Goal: Information Seeking & Learning: Learn about a topic

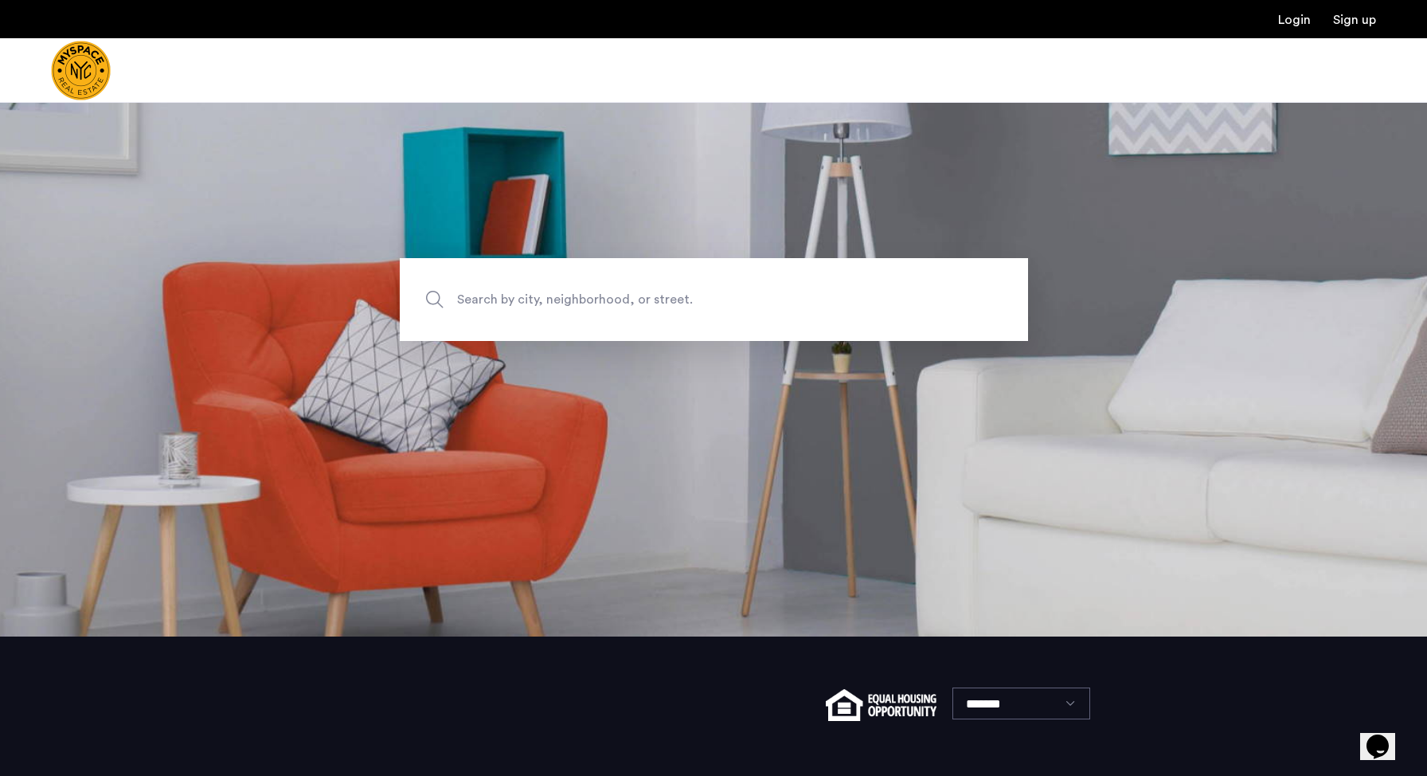
scroll to position [199, 0]
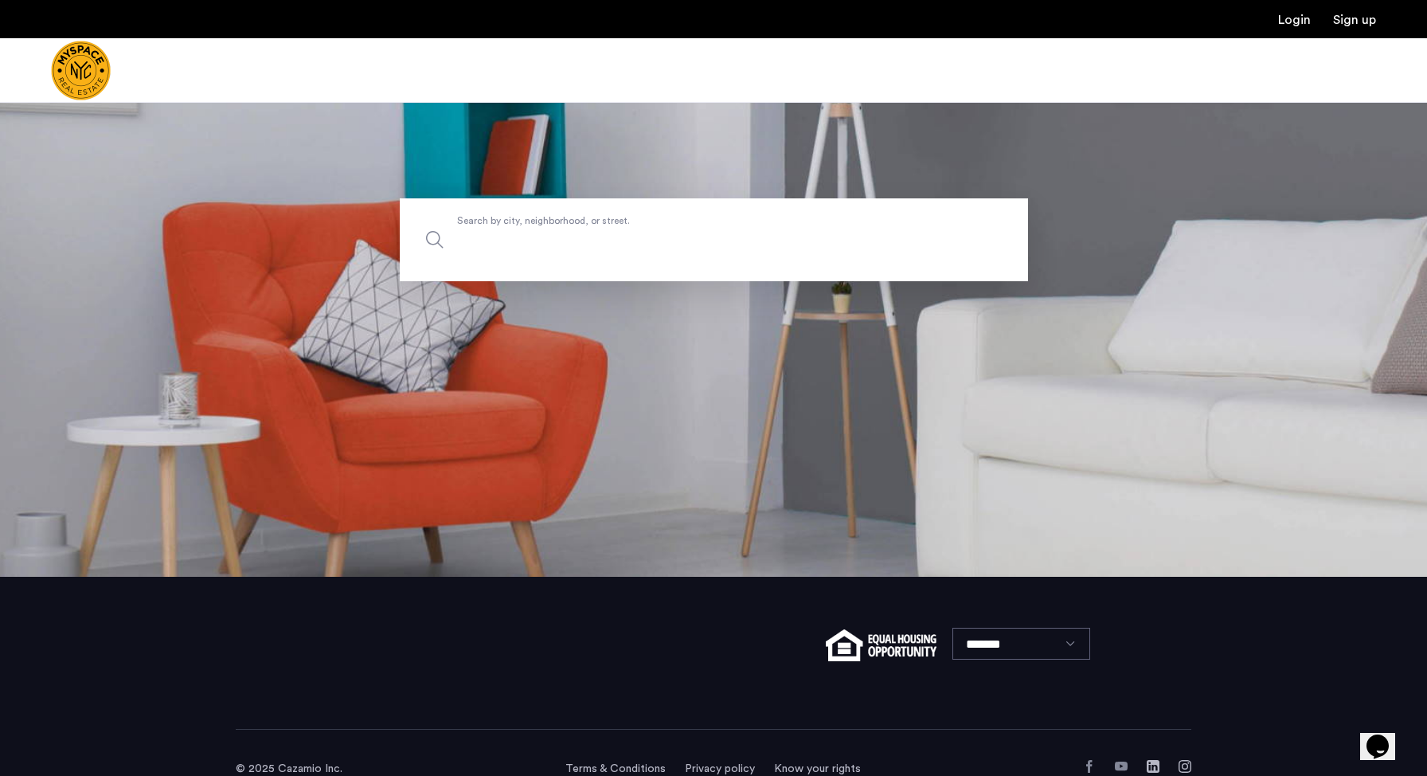
click at [864, 223] on label "Search by city, neighborhood, or street." at bounding box center [714, 239] width 628 height 83
click at [864, 223] on input "Search by city, neighborhood, or street." at bounding box center [714, 239] width 628 height 83
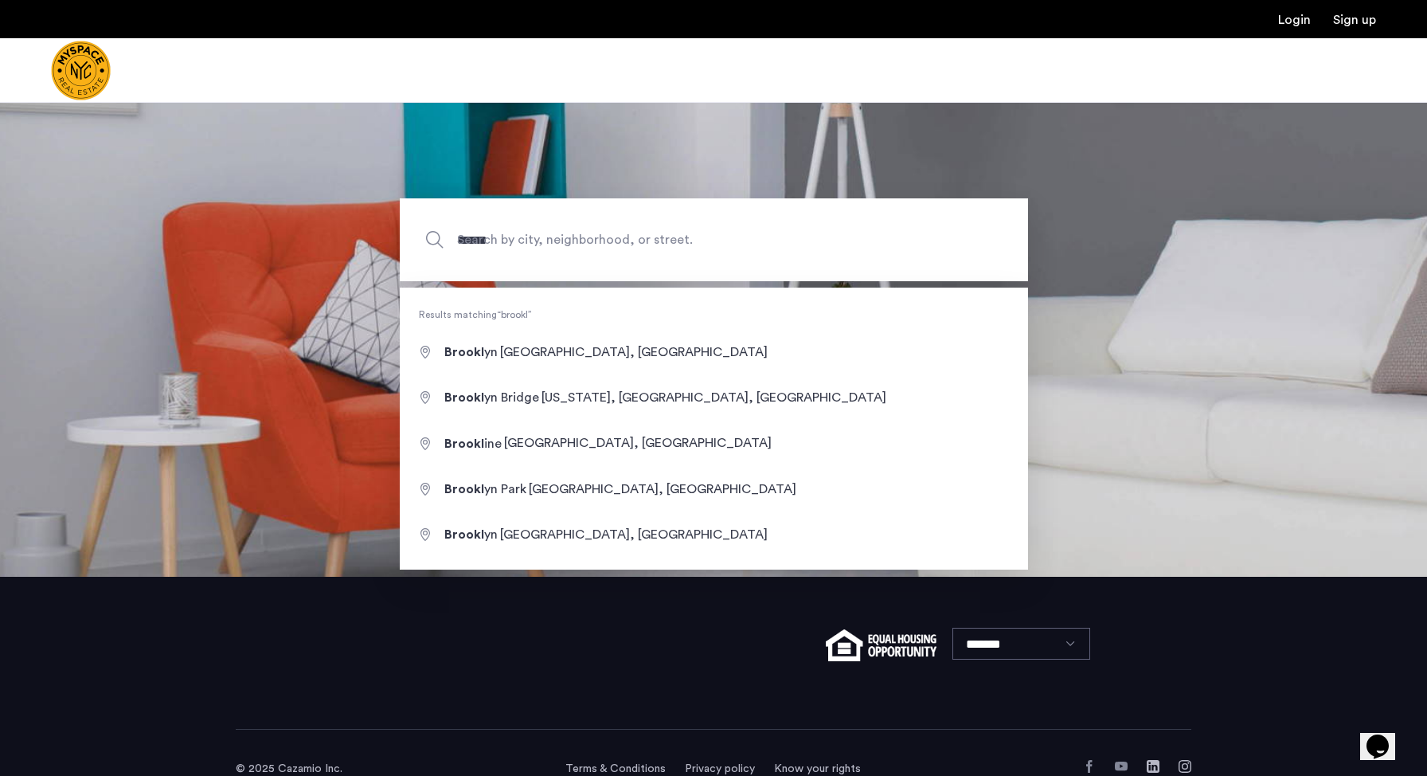
type input "**********"
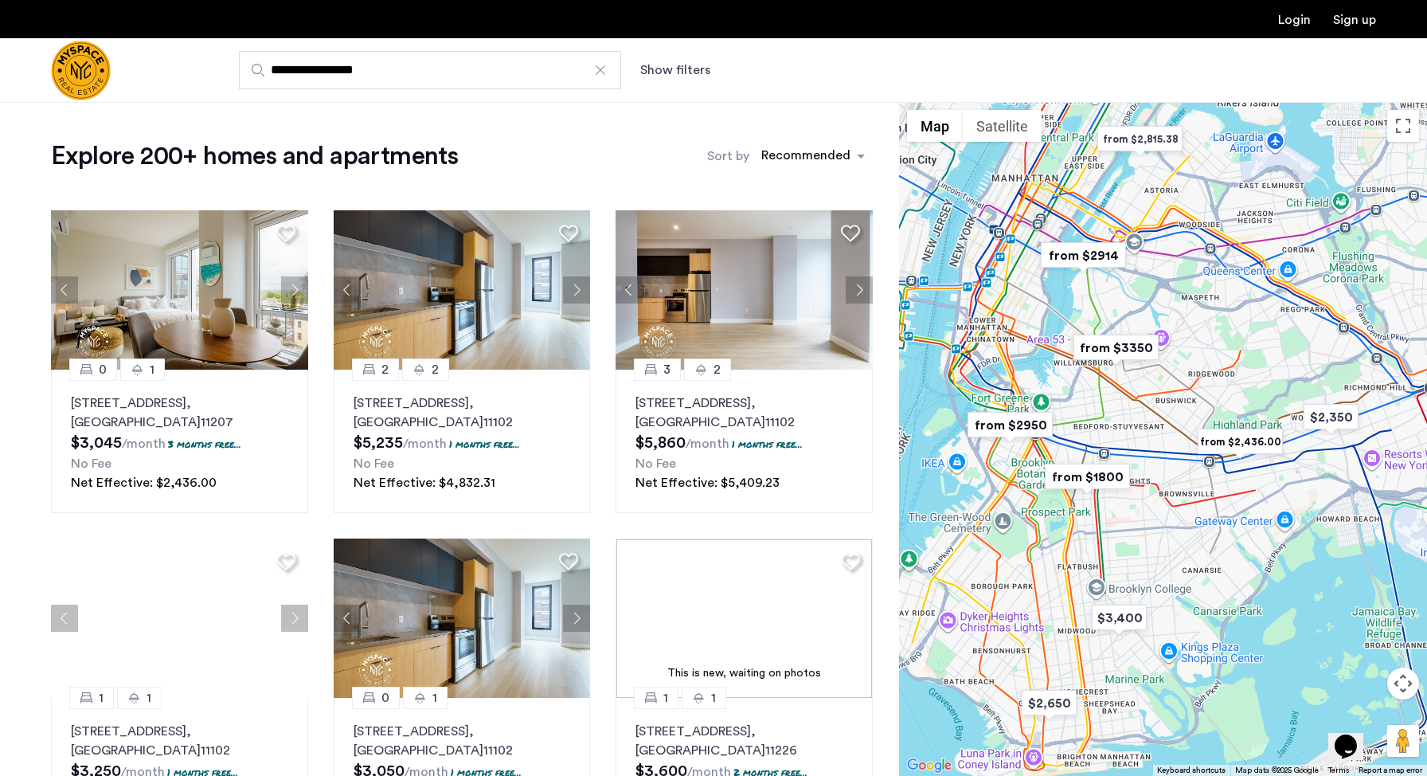
click at [707, 72] on button "Show filters" at bounding box center [675, 70] width 70 height 19
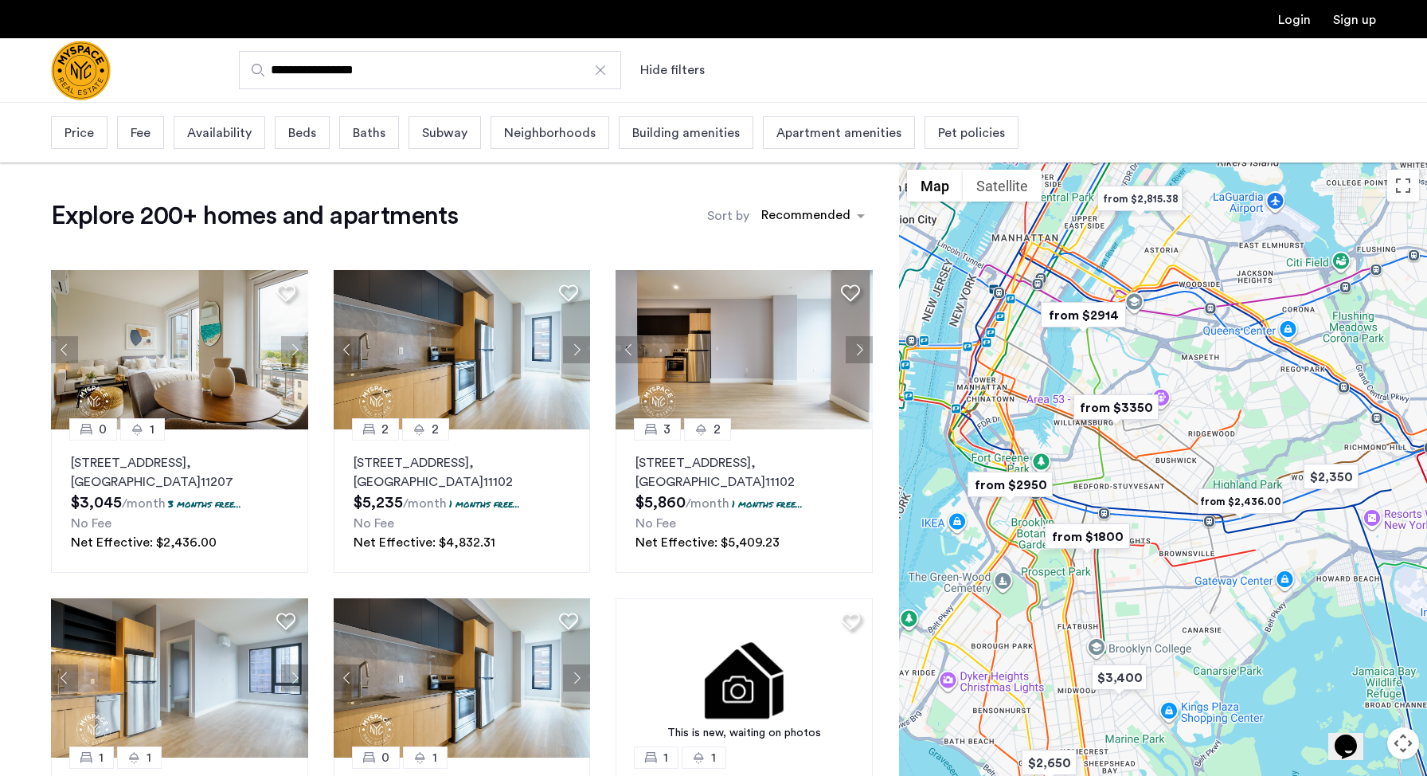
click at [301, 131] on span "Beds" at bounding box center [302, 132] width 28 height 19
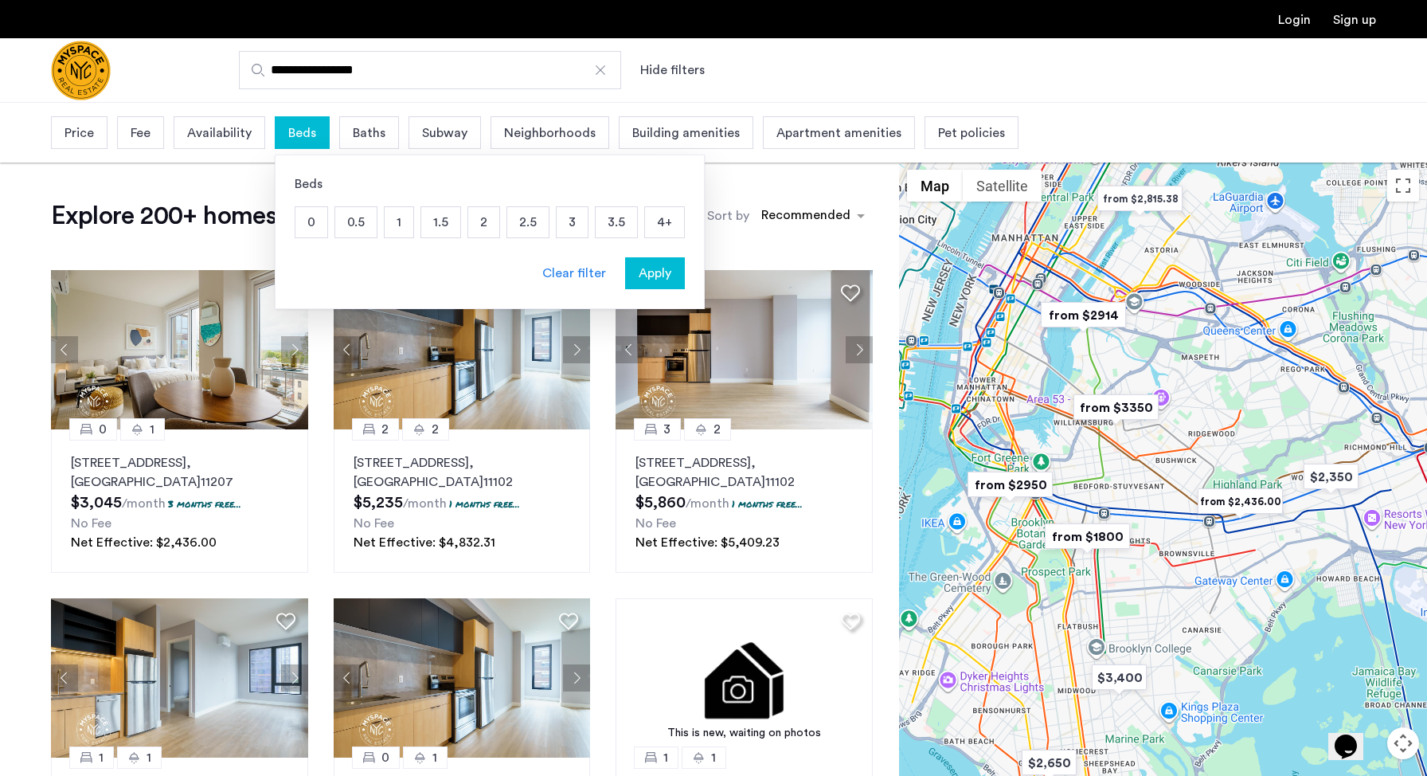
click at [392, 219] on p "1" at bounding box center [399, 222] width 29 height 30
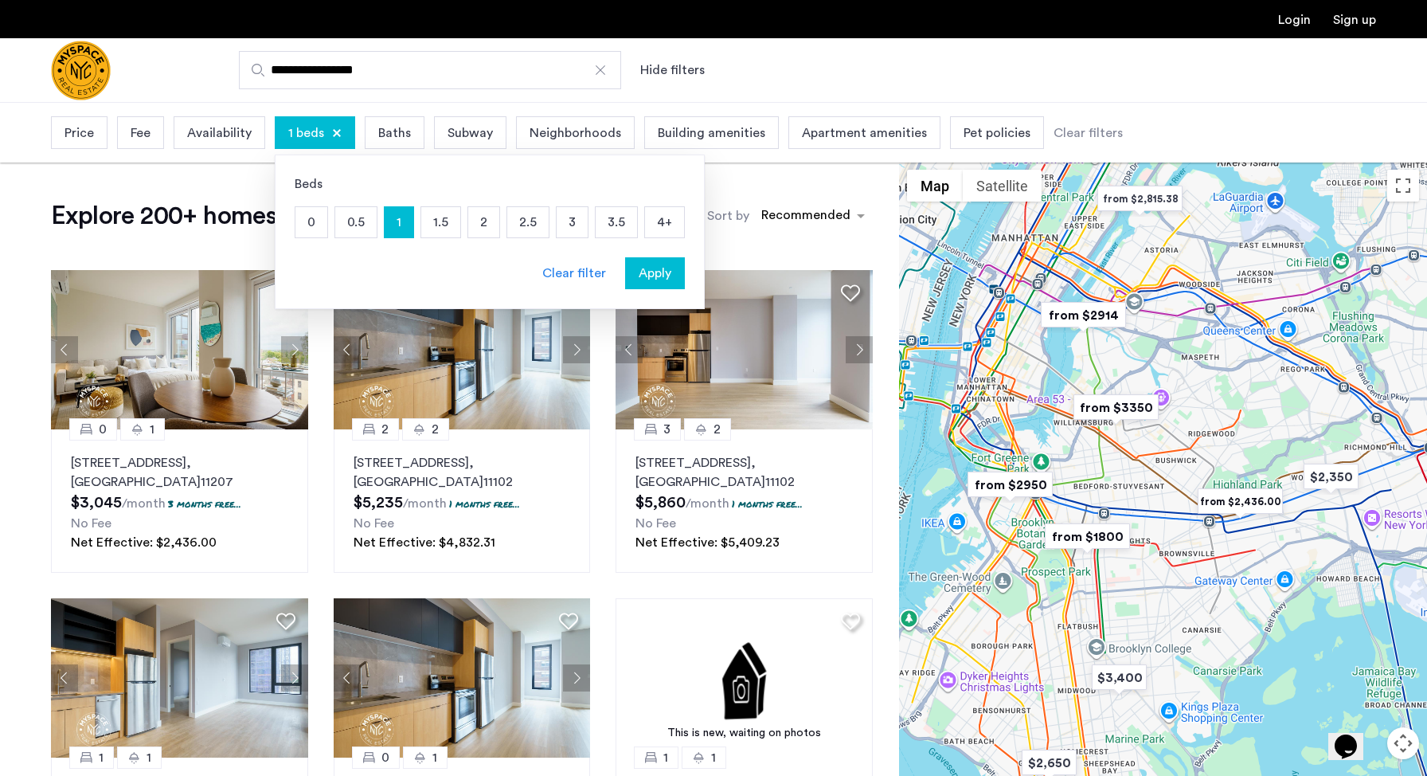
click at [383, 143] on div "Baths" at bounding box center [395, 132] width 60 height 33
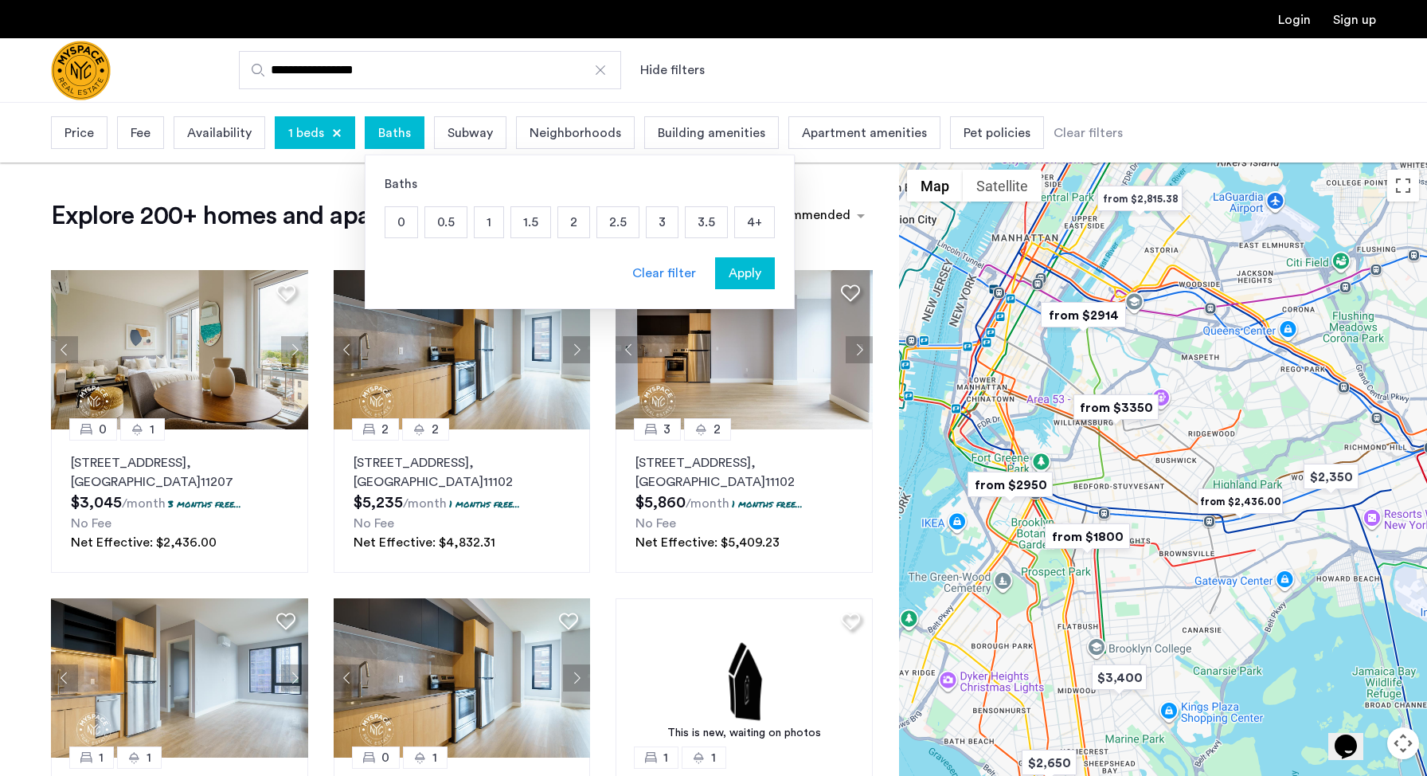
click at [497, 225] on p "1" at bounding box center [489, 222] width 29 height 30
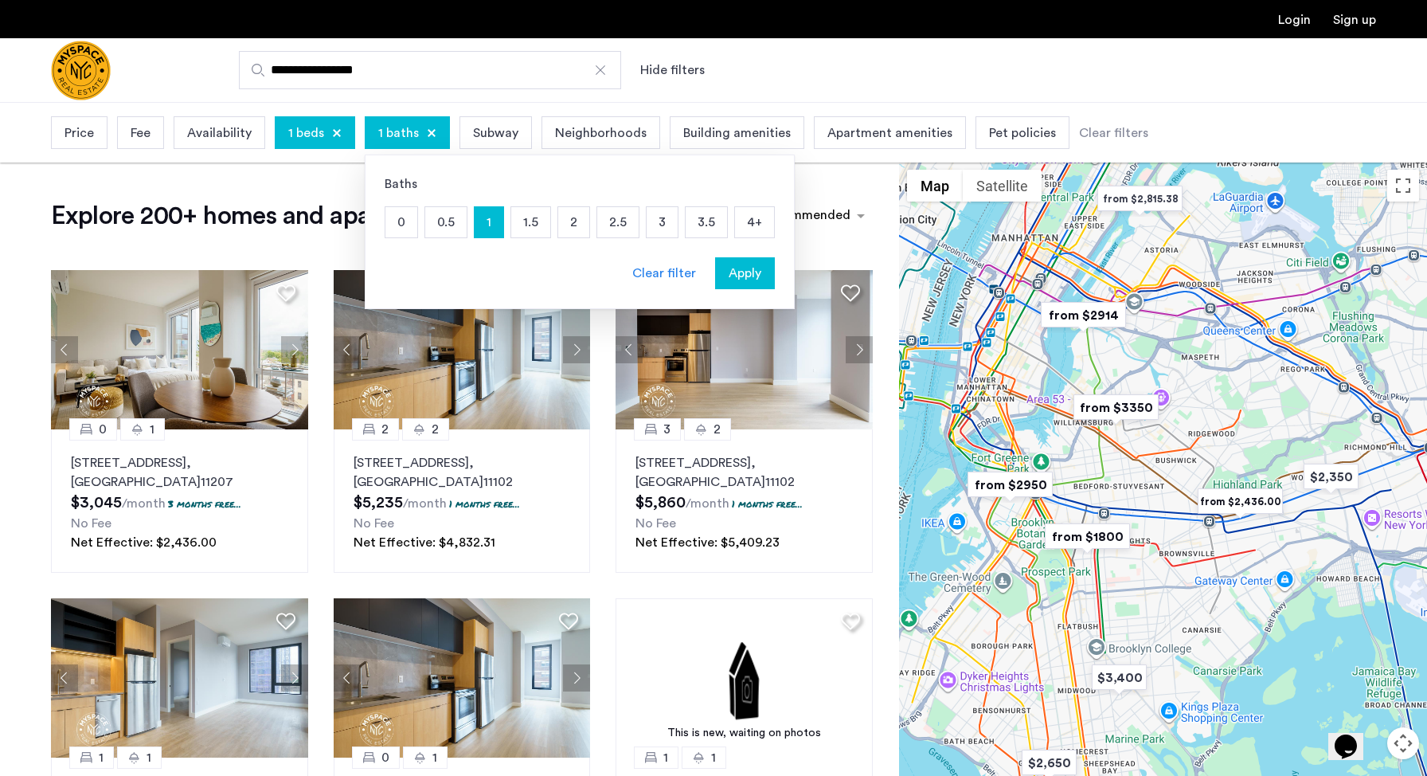
click at [744, 263] on button "Apply" at bounding box center [745, 273] width 60 height 32
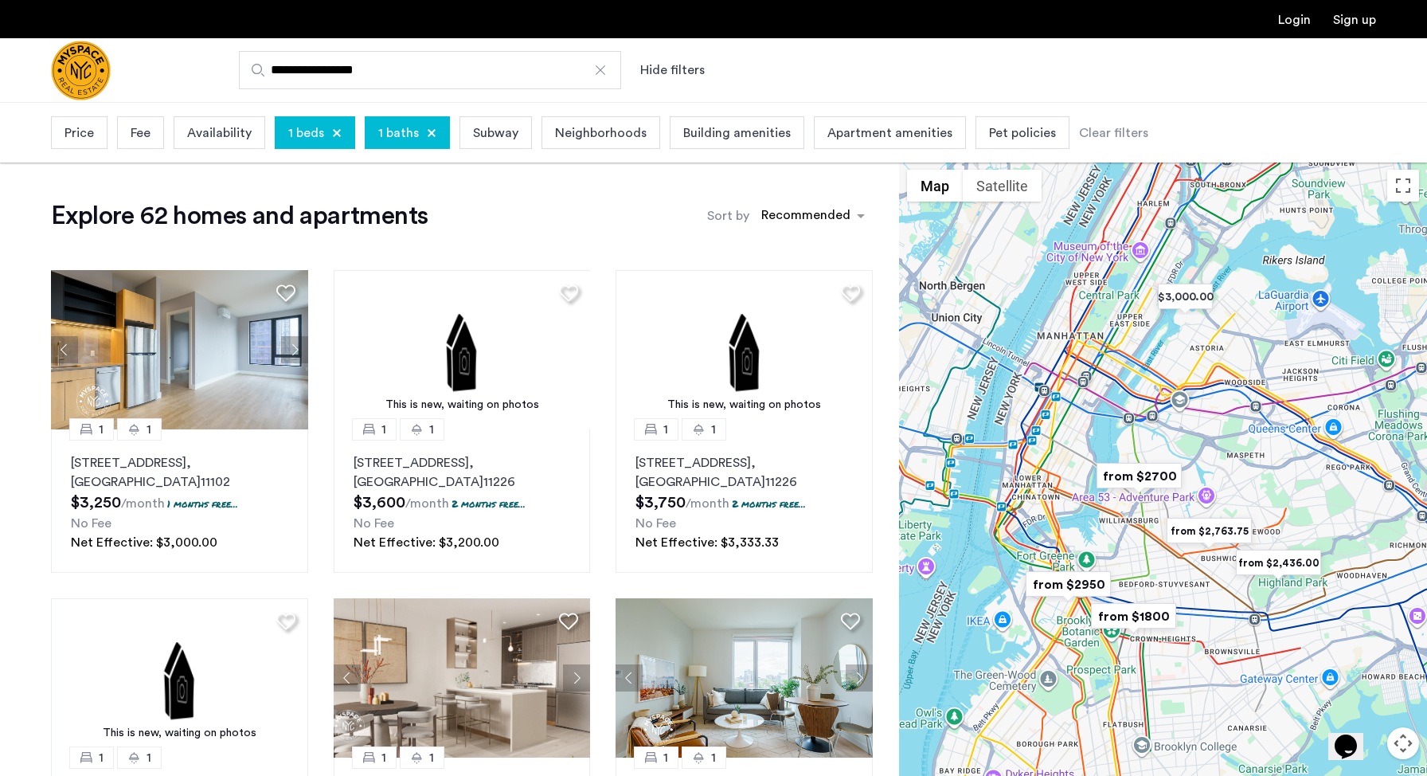
click at [83, 142] on span "Price" at bounding box center [79, 132] width 29 height 19
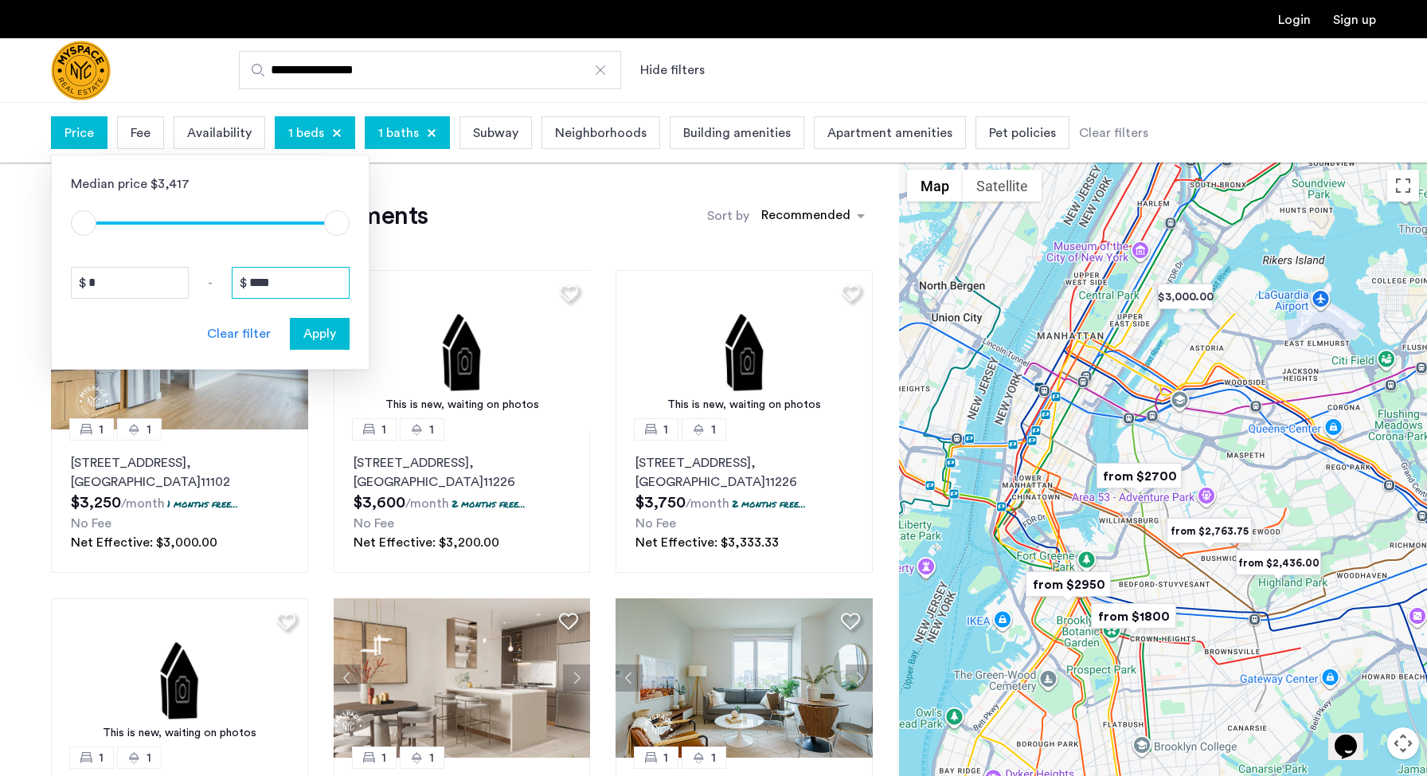
drag, startPoint x: 292, startPoint y: 282, endPoint x: 247, endPoint y: 280, distance: 44.7
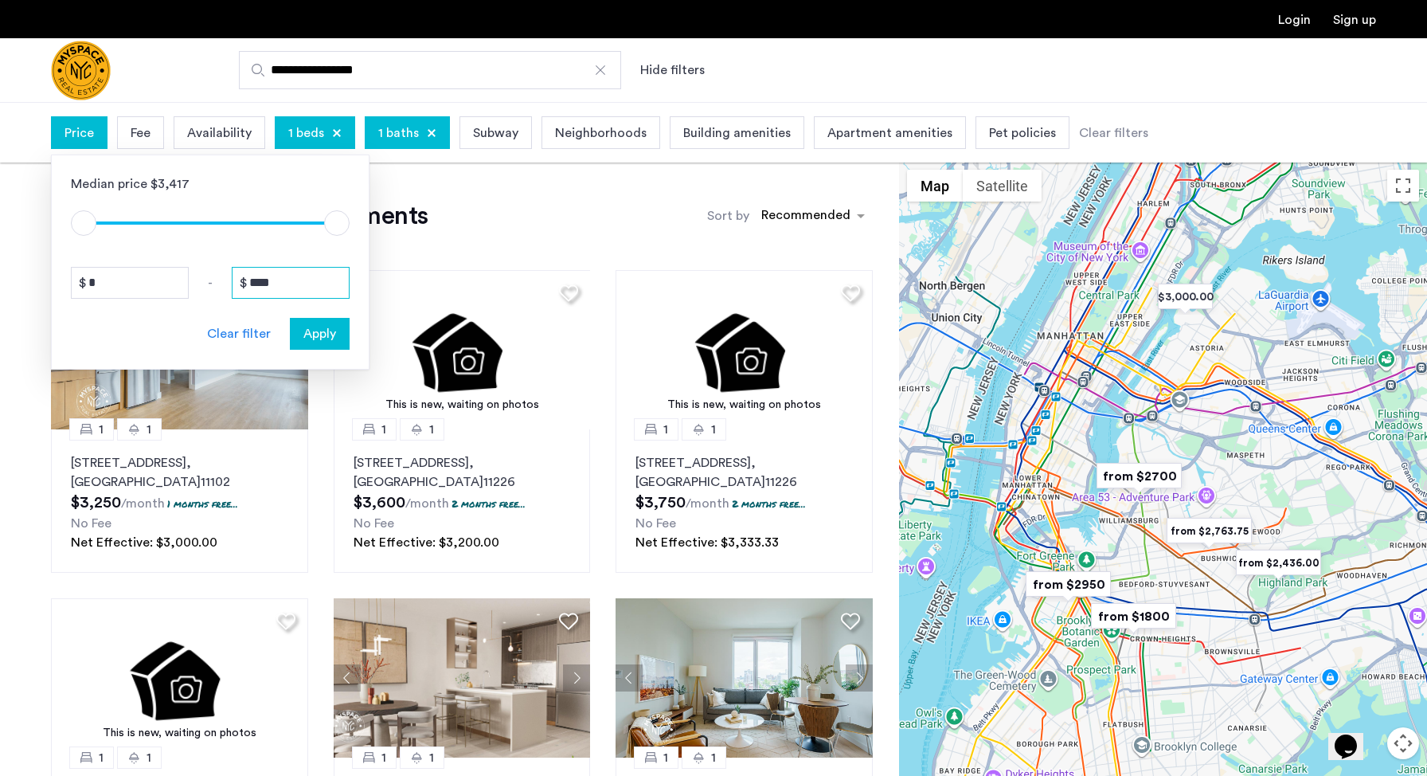
click at [247, 280] on div "****" at bounding box center [291, 283] width 118 height 32
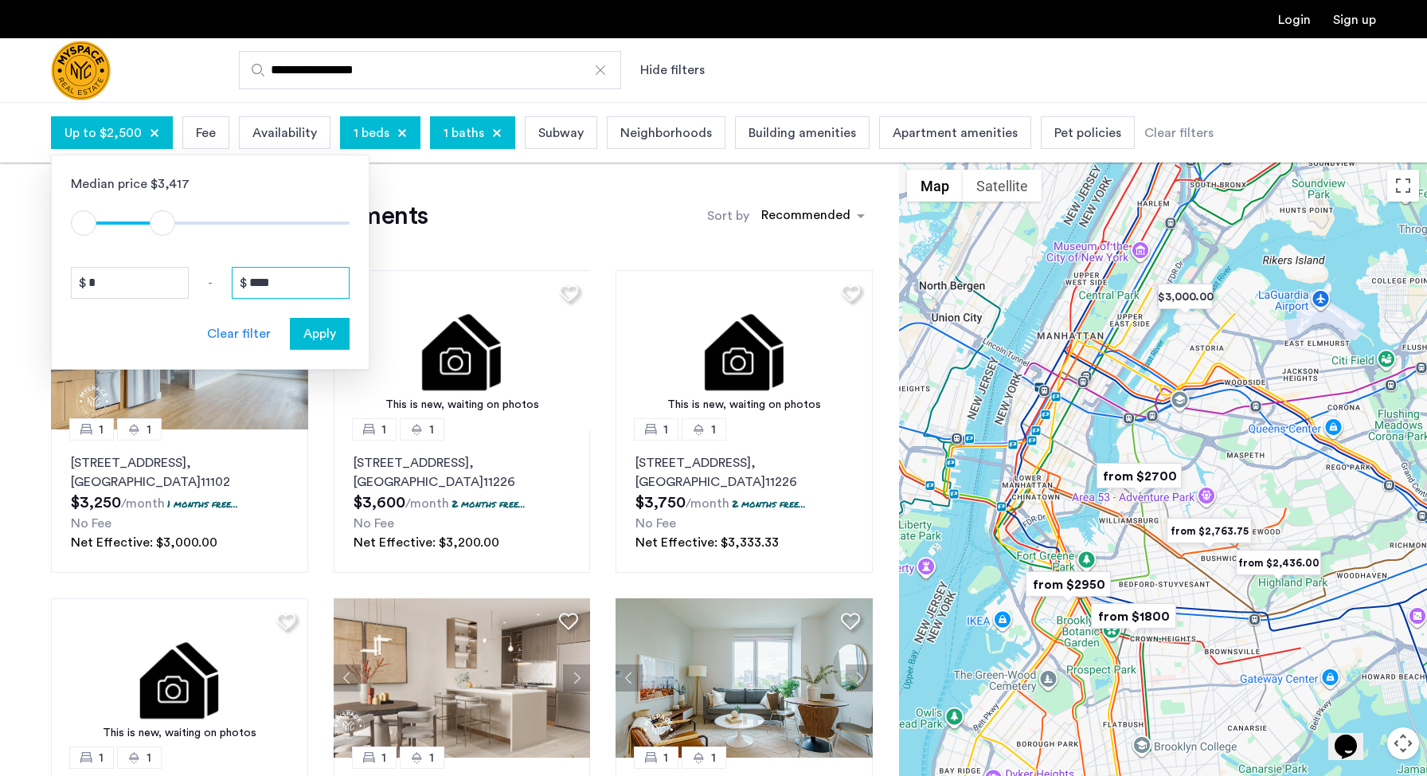
type input "****"
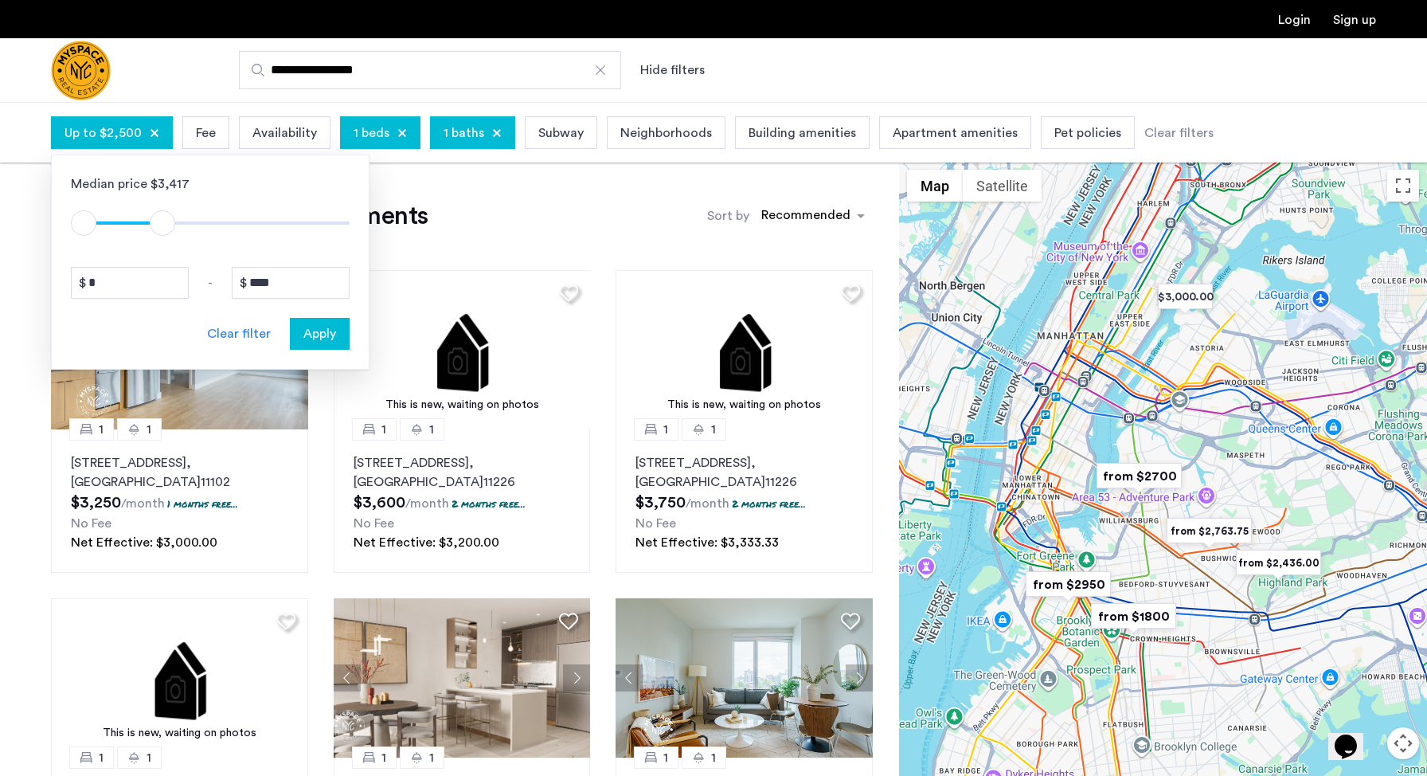
click at [325, 320] on button "Apply" at bounding box center [320, 334] width 60 height 32
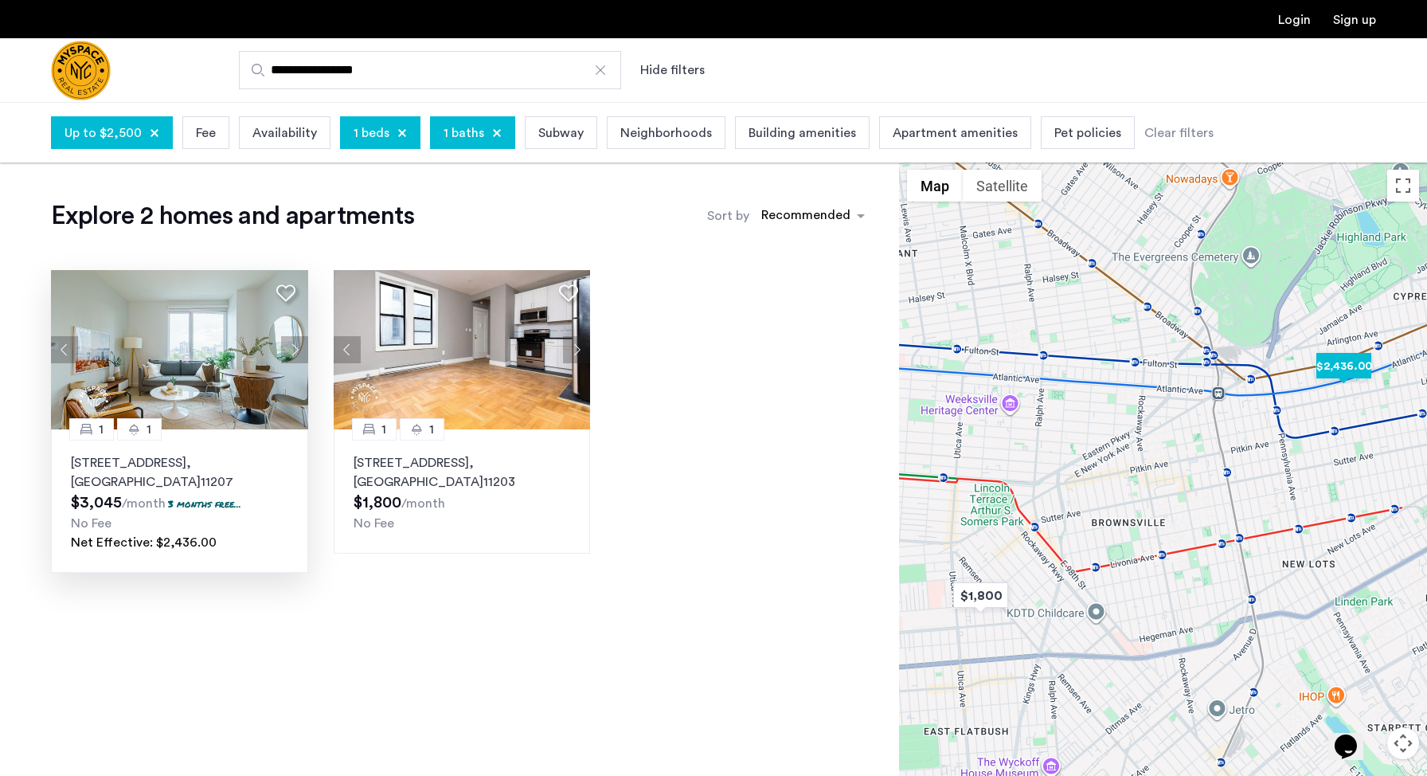
click at [179, 460] on p "2840 Atlantic Avenue, Unit 301, Brooklyn , NY 11207" at bounding box center [179, 472] width 217 height 38
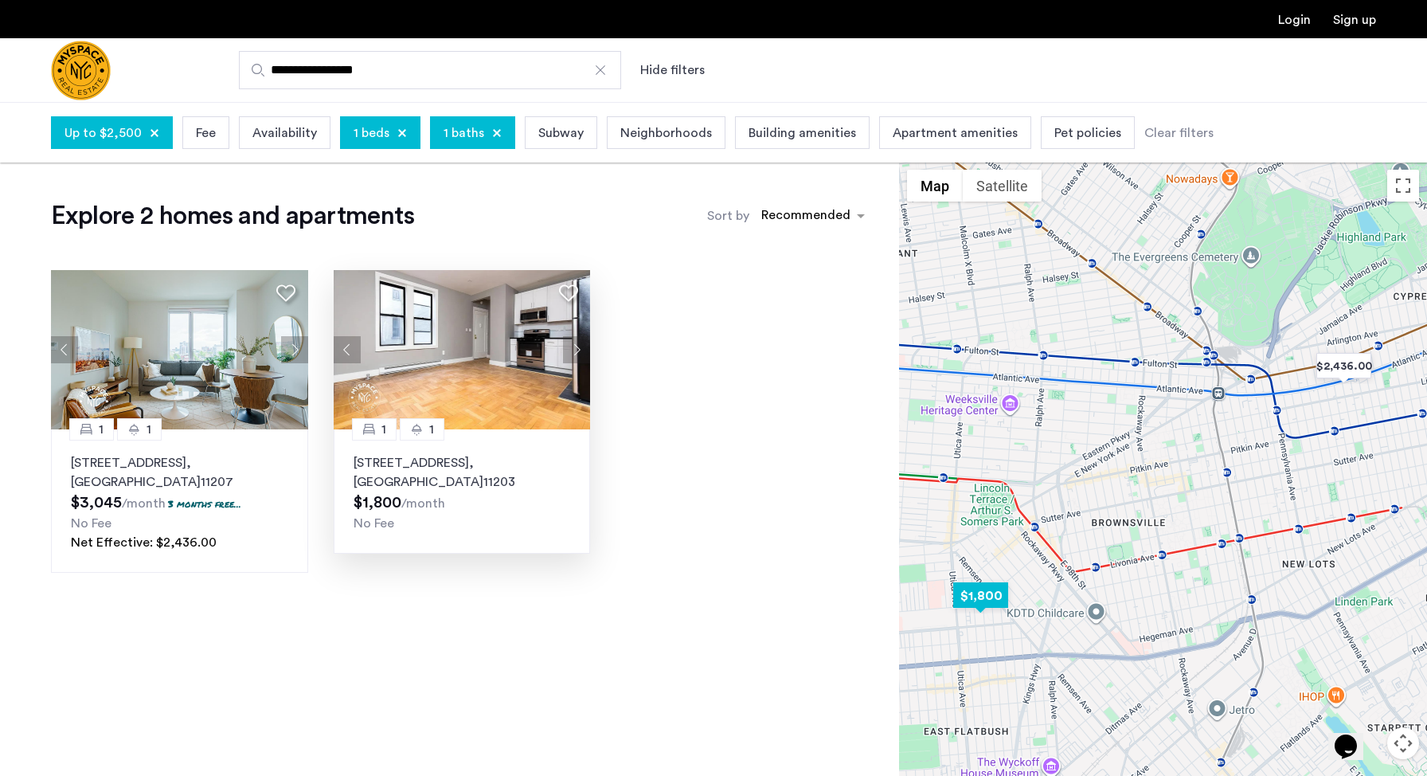
click at [584, 394] on img at bounding box center [462, 349] width 257 height 159
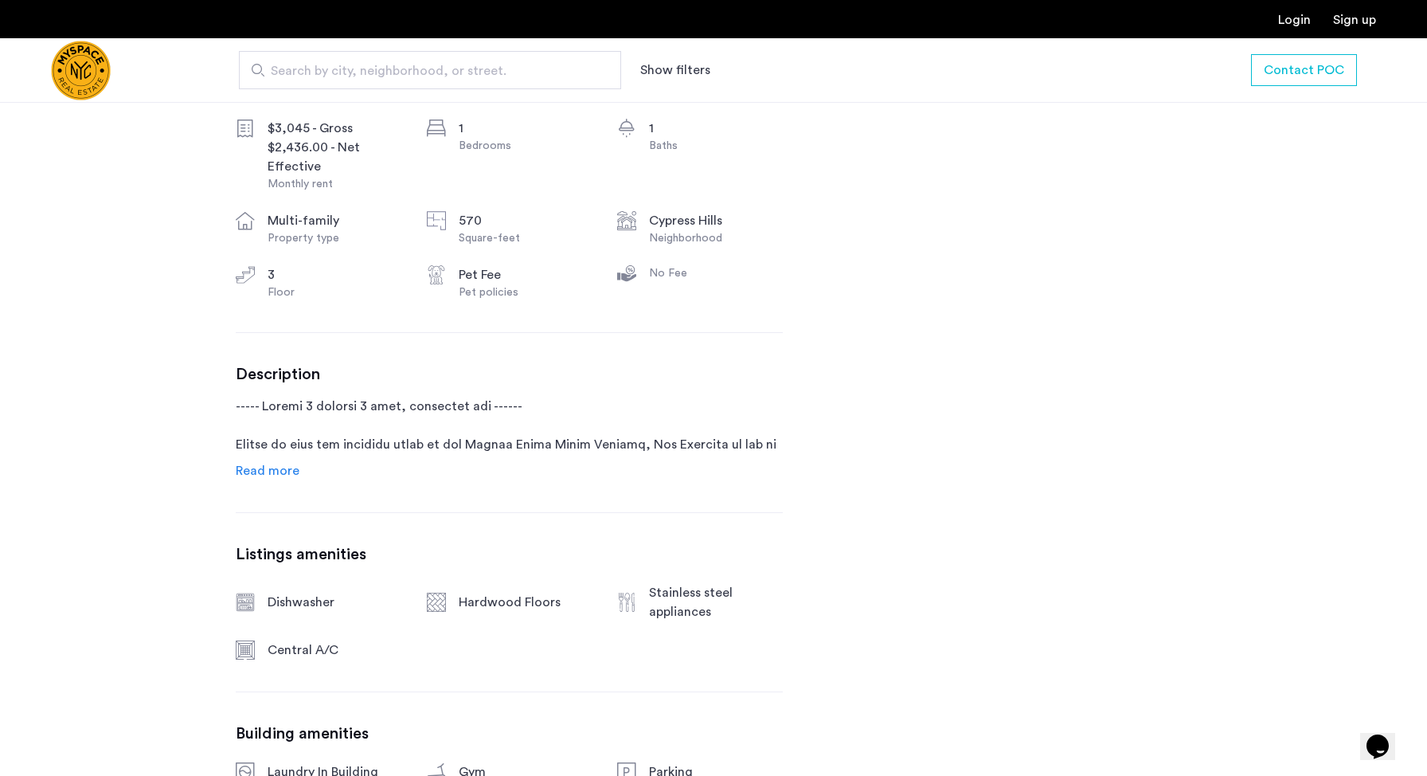
scroll to position [620, 0]
click at [271, 470] on span "Read more" at bounding box center [268, 469] width 64 height 13
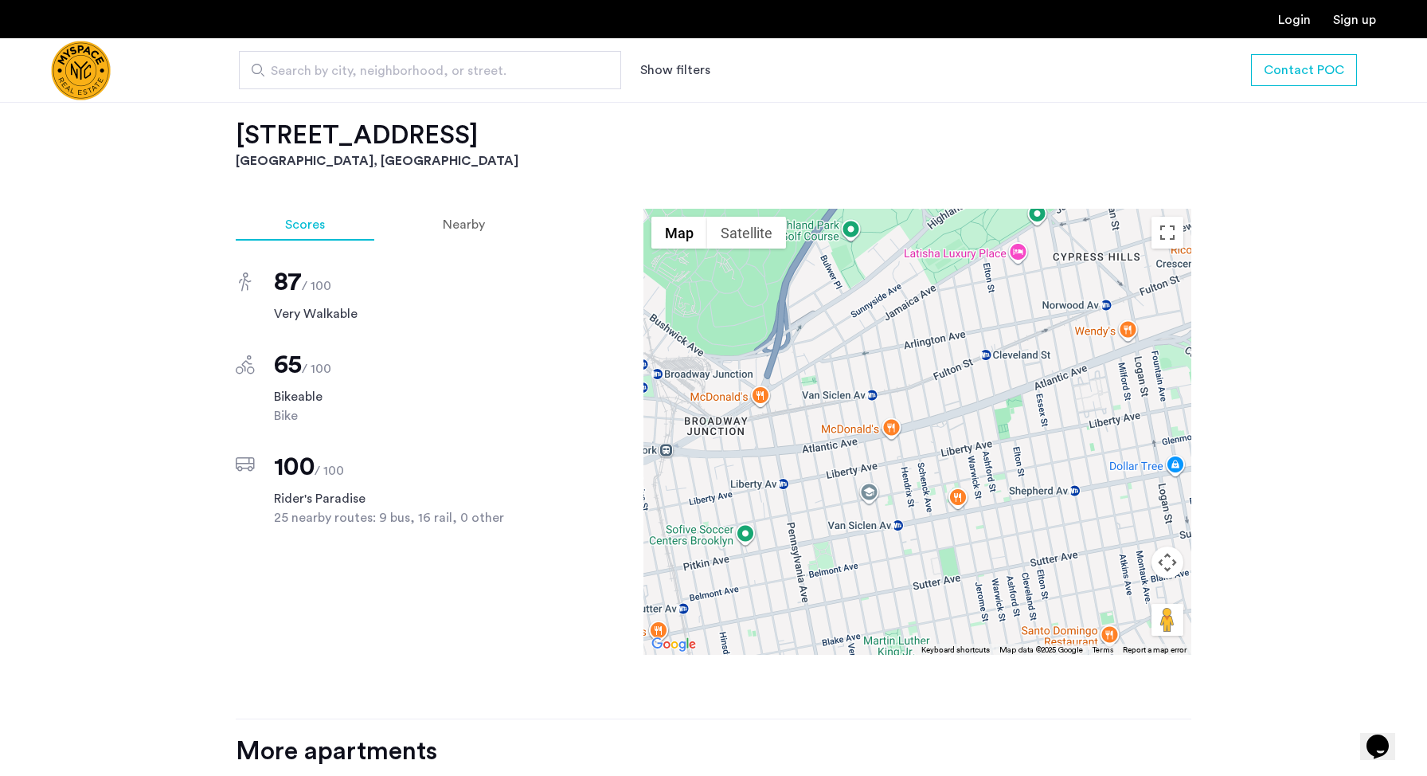
scroll to position [2225, 0]
click at [1162, 232] on button "Toggle fullscreen view" at bounding box center [1168, 232] width 32 height 32
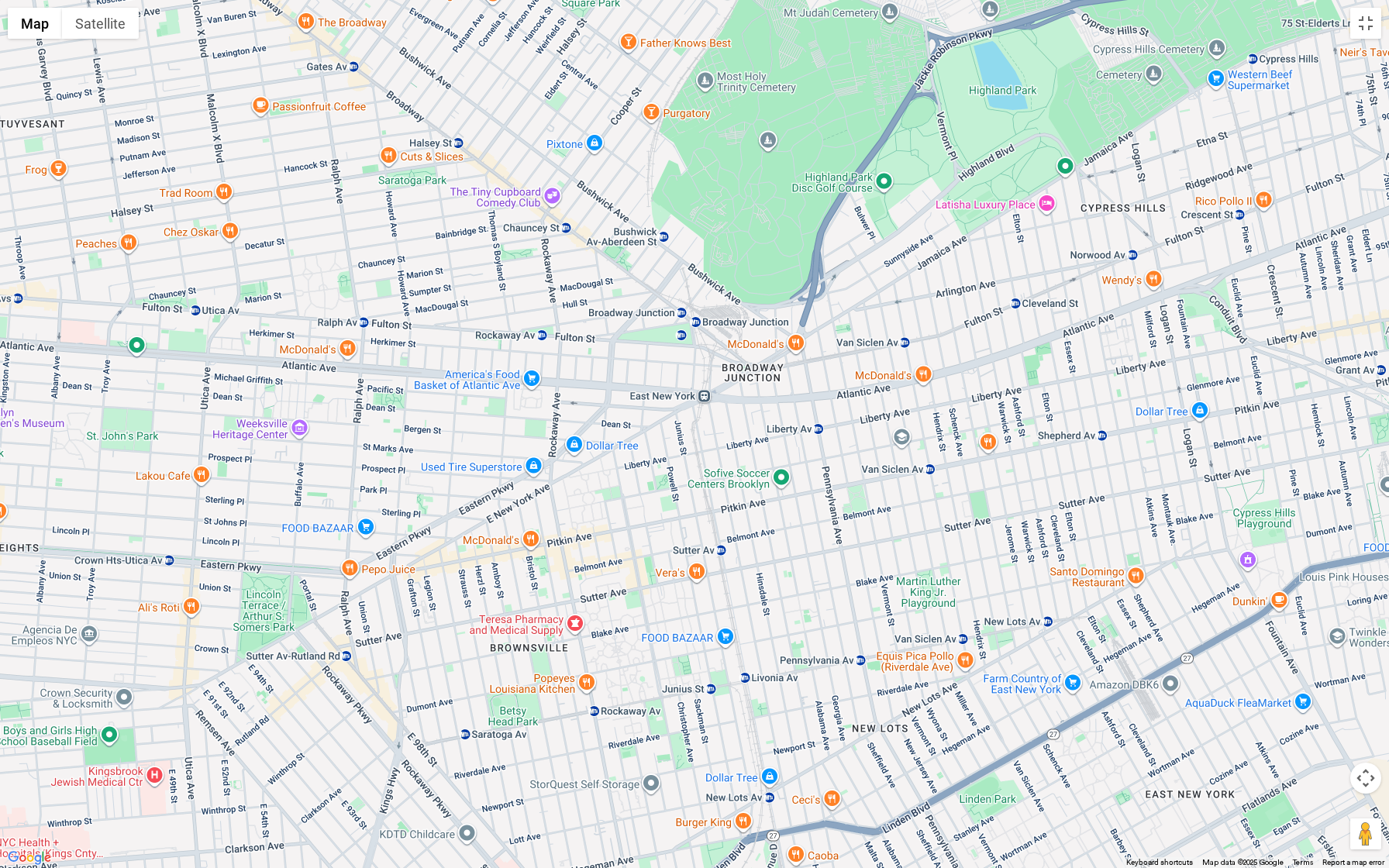
drag, startPoint x: 726, startPoint y: 557, endPoint x: 984, endPoint y: 501, distance: 264.0
click at [984, 501] on div at bounding box center [694, 434] width 1389 height 868
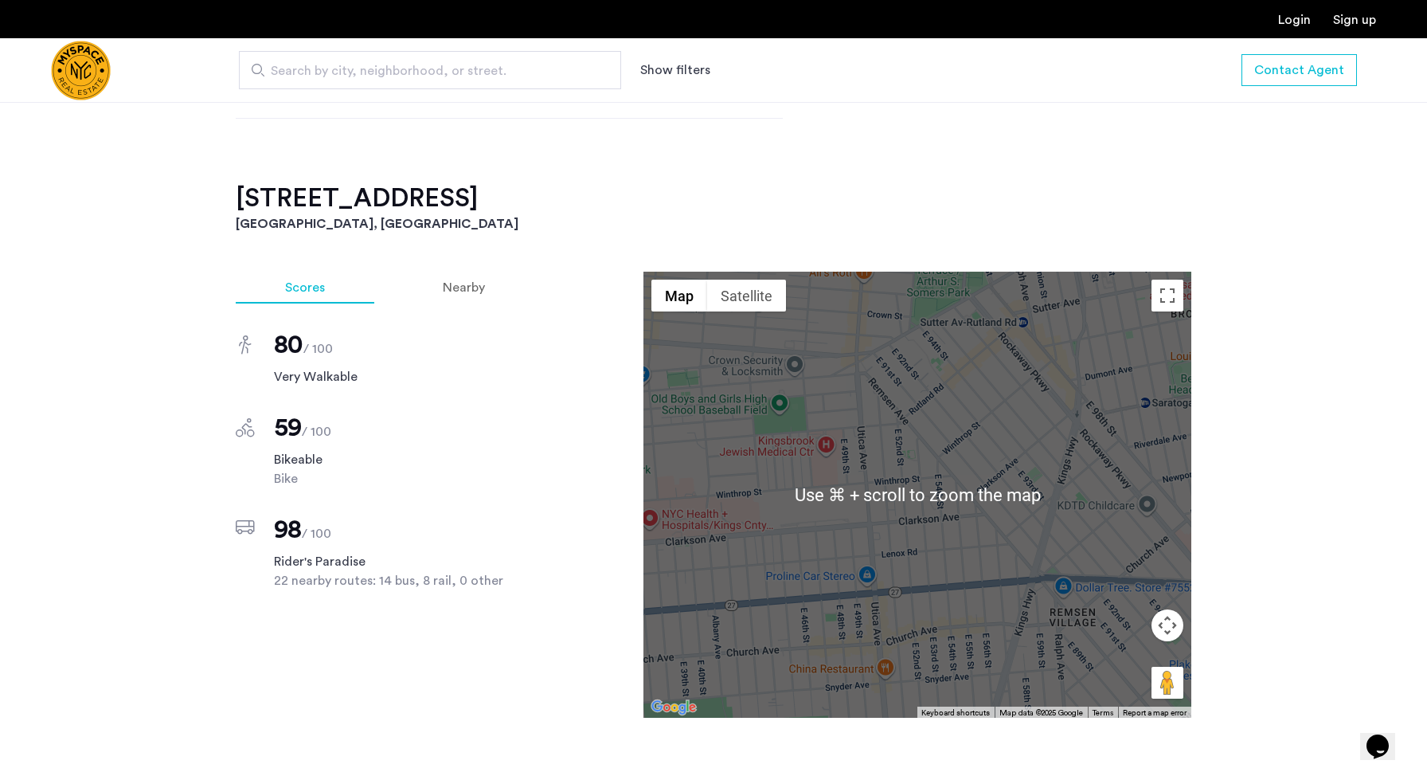
scroll to position [903, 0]
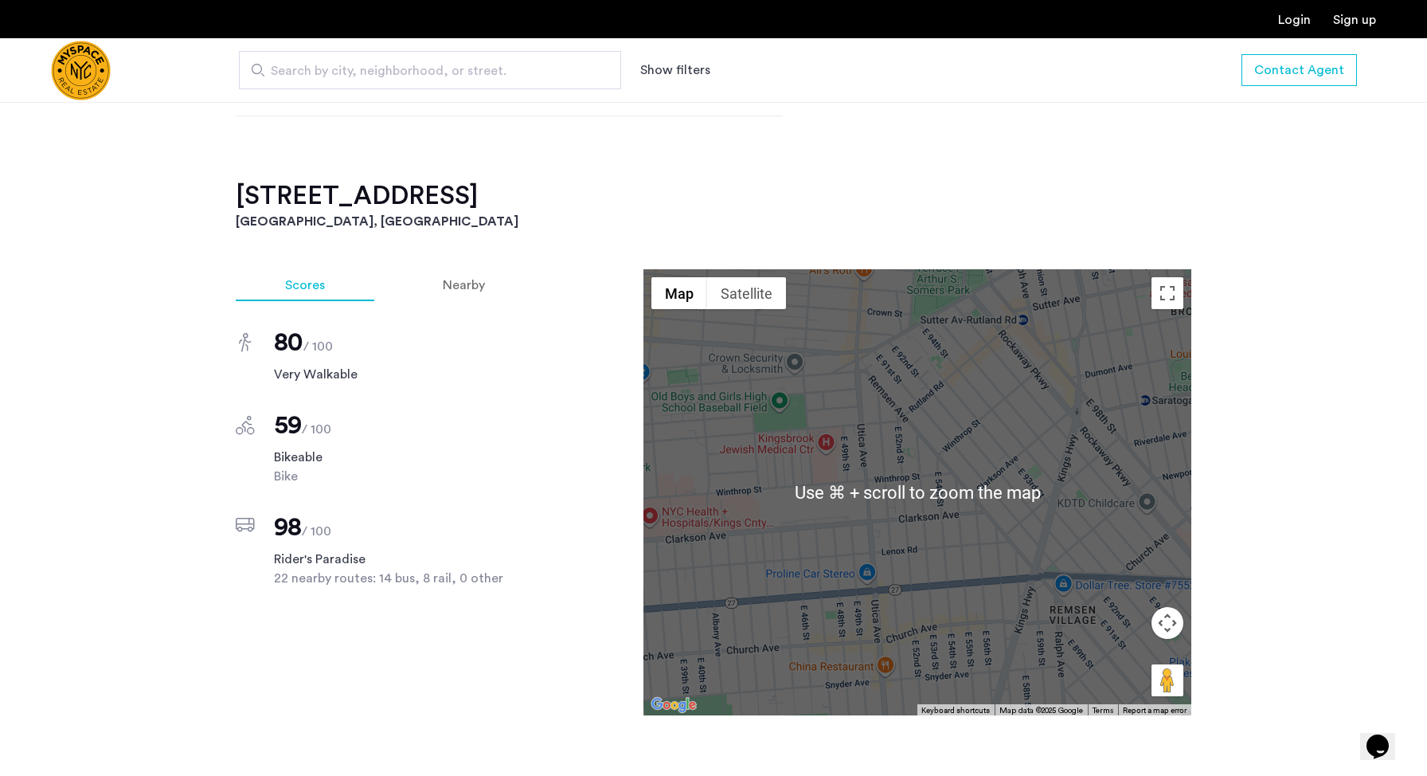
click at [930, 621] on div at bounding box center [918, 492] width 548 height 446
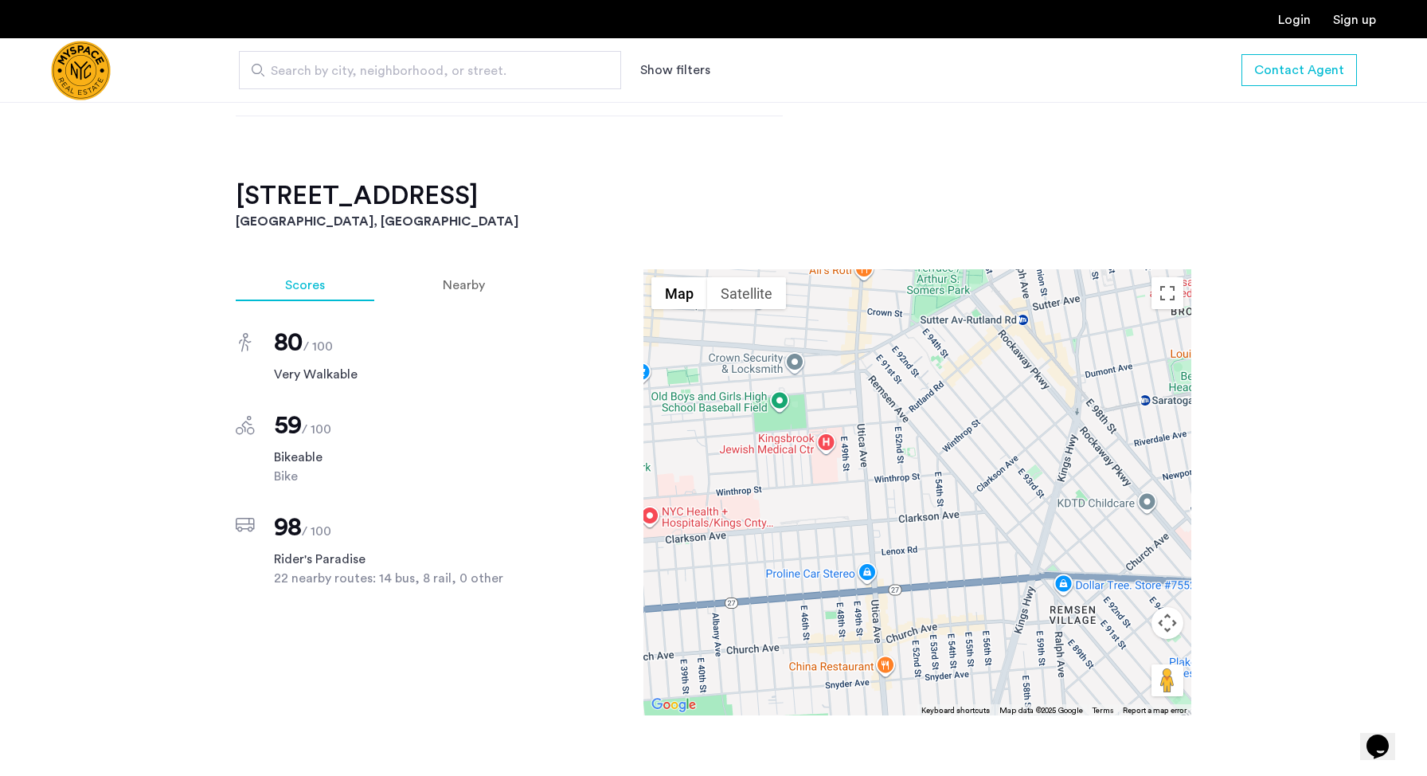
click at [916, 554] on div at bounding box center [918, 492] width 548 height 446
click at [1176, 304] on button "Toggle fullscreen view" at bounding box center [1168, 293] width 32 height 32
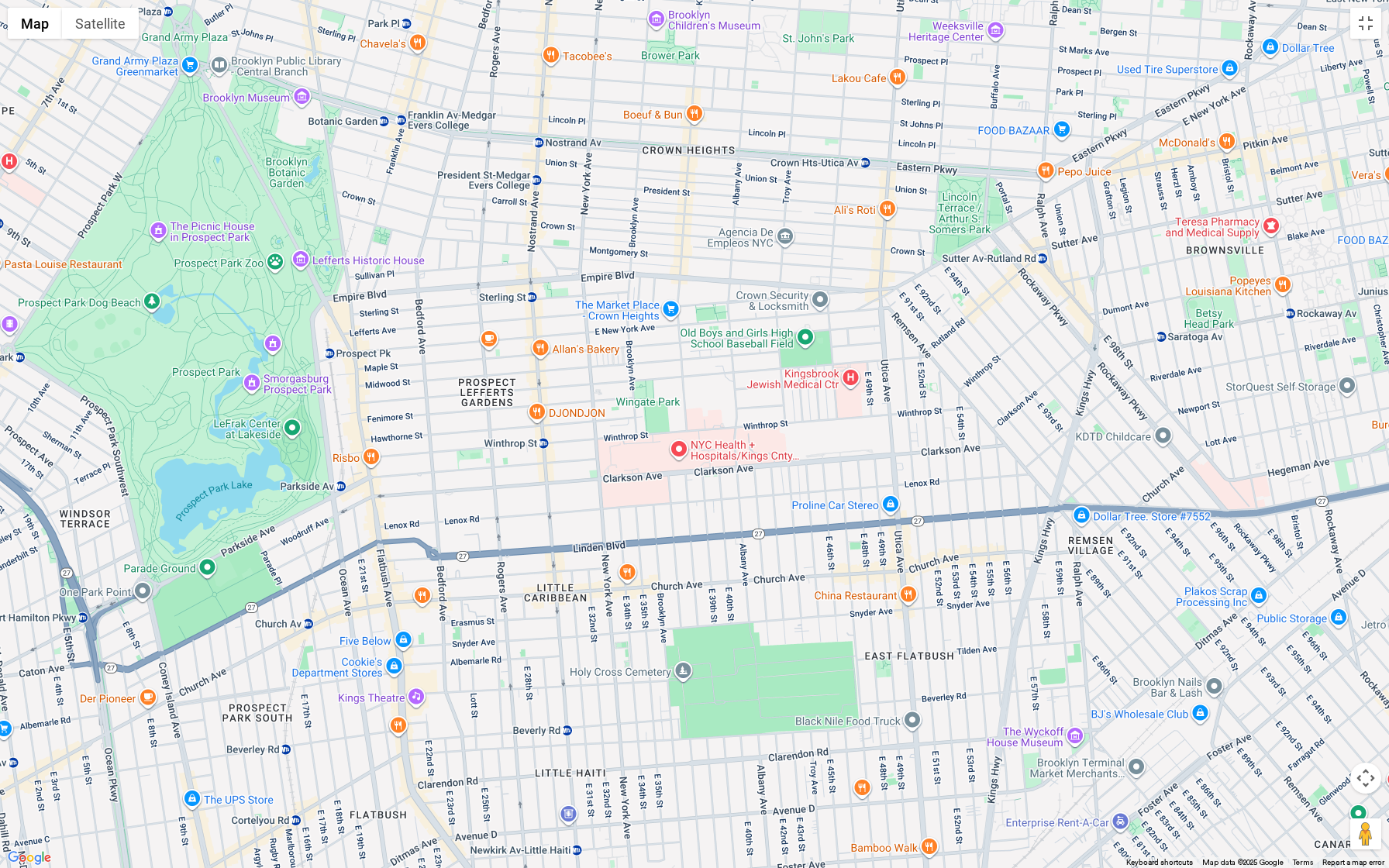
drag, startPoint x: 828, startPoint y: 462, endPoint x: 1076, endPoint y: 454, distance: 248.1
click at [1076, 454] on div at bounding box center [694, 434] width 1389 height 868
